Goal: Browse casually

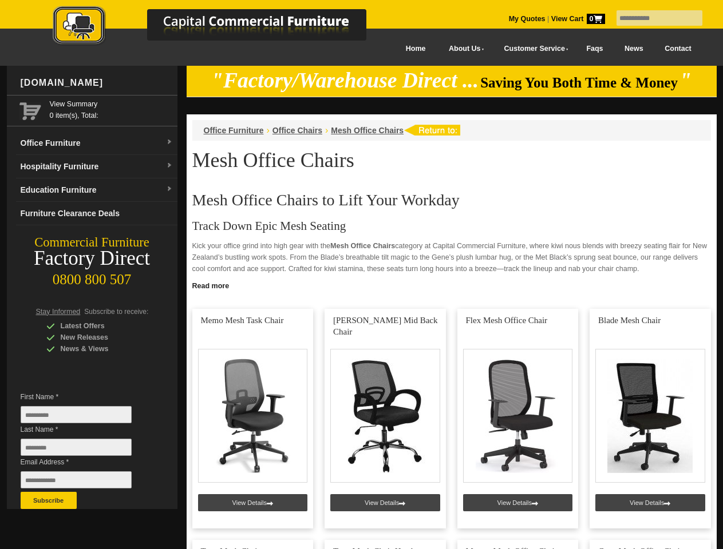
click at [652, 18] on input "text" at bounding box center [659, 17] width 86 height 15
click at [85, 450] on input "Last Name *" at bounding box center [76, 447] width 111 height 17
click at [49, 501] on button "Subscribe" at bounding box center [49, 500] width 56 height 17
click at [451, 285] on link "Read more" at bounding box center [452, 284] width 530 height 14
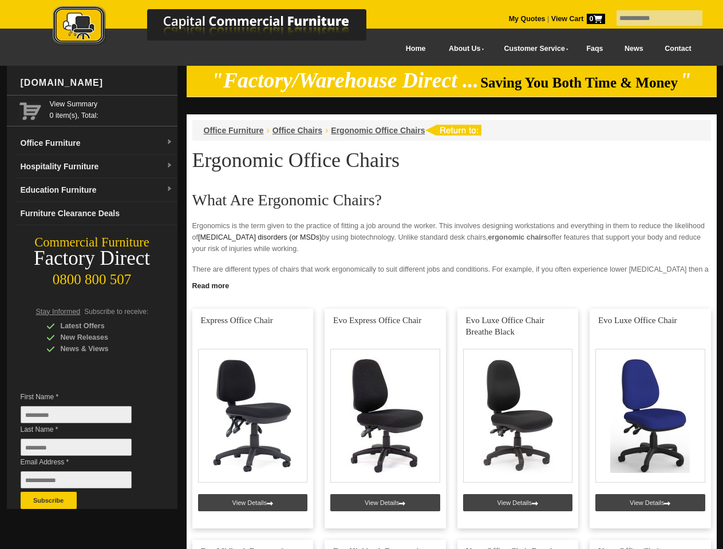
click at [652, 18] on input "text" at bounding box center [659, 17] width 86 height 15
click at [85, 450] on input "Last Name *" at bounding box center [76, 447] width 111 height 17
click at [49, 501] on button "Subscribe" at bounding box center [49, 500] width 56 height 17
click at [451, 285] on link "Read more" at bounding box center [452, 284] width 530 height 14
